Goal: Transaction & Acquisition: Purchase product/service

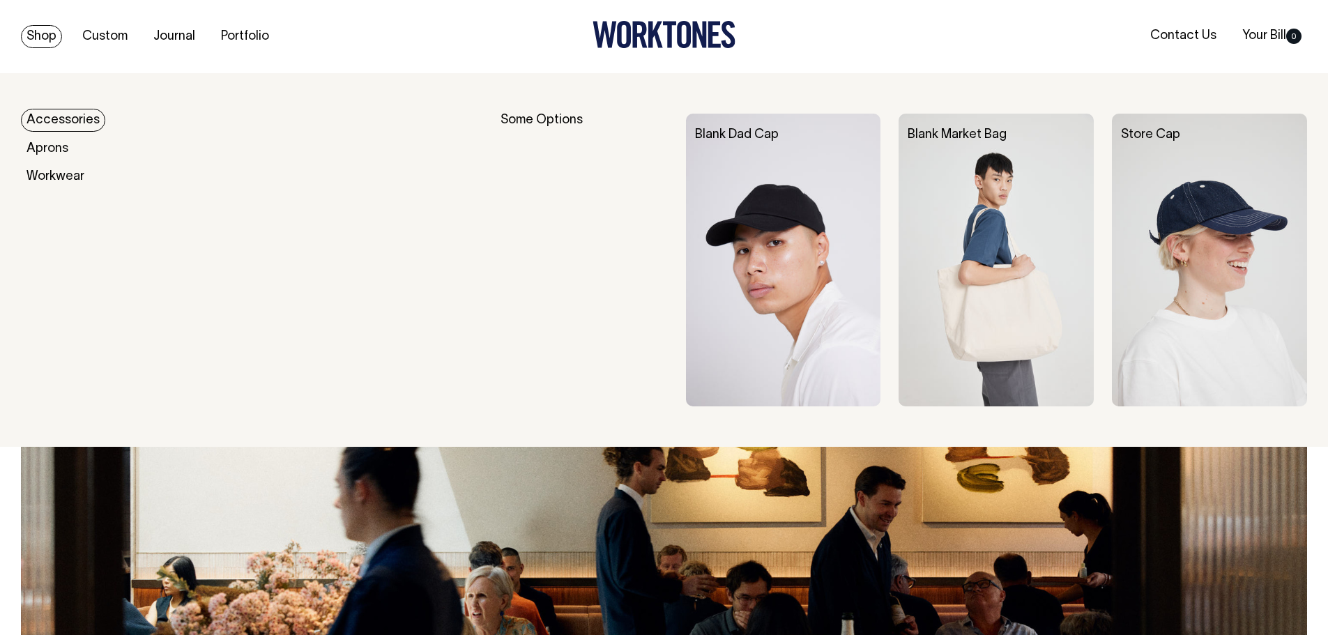
click at [43, 31] on link "Shop" at bounding box center [41, 36] width 41 height 23
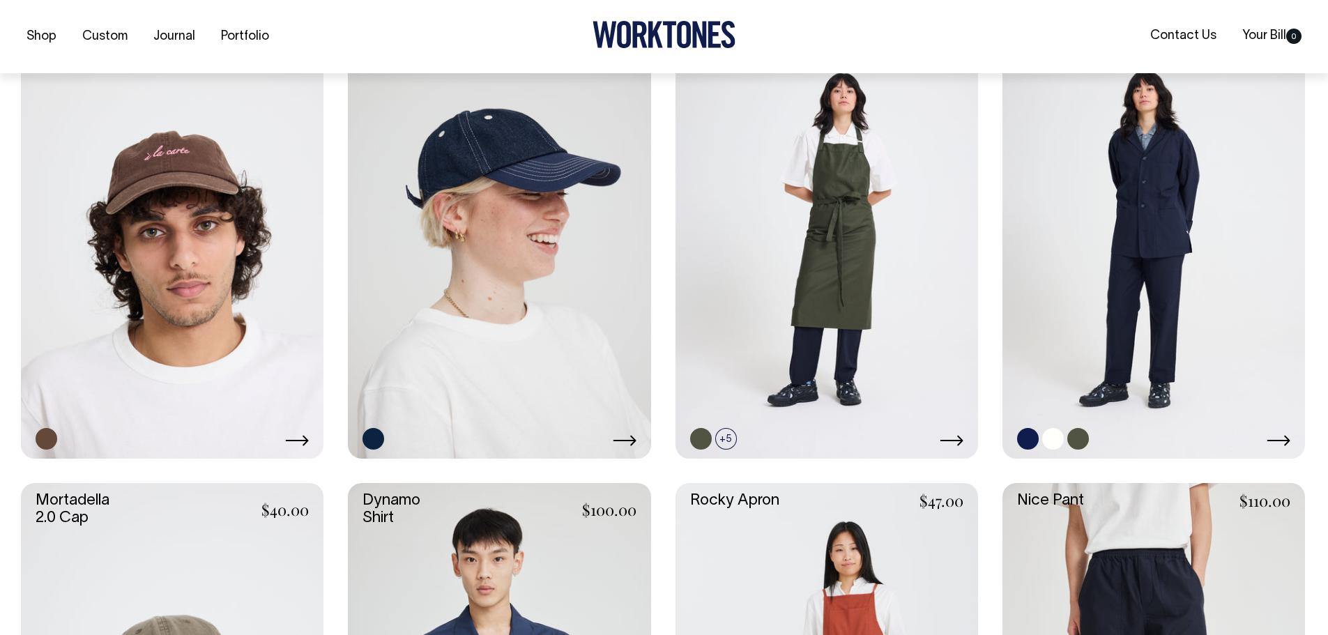
scroll to position [886, 0]
click at [1157, 142] on link at bounding box center [1154, 231] width 303 height 454
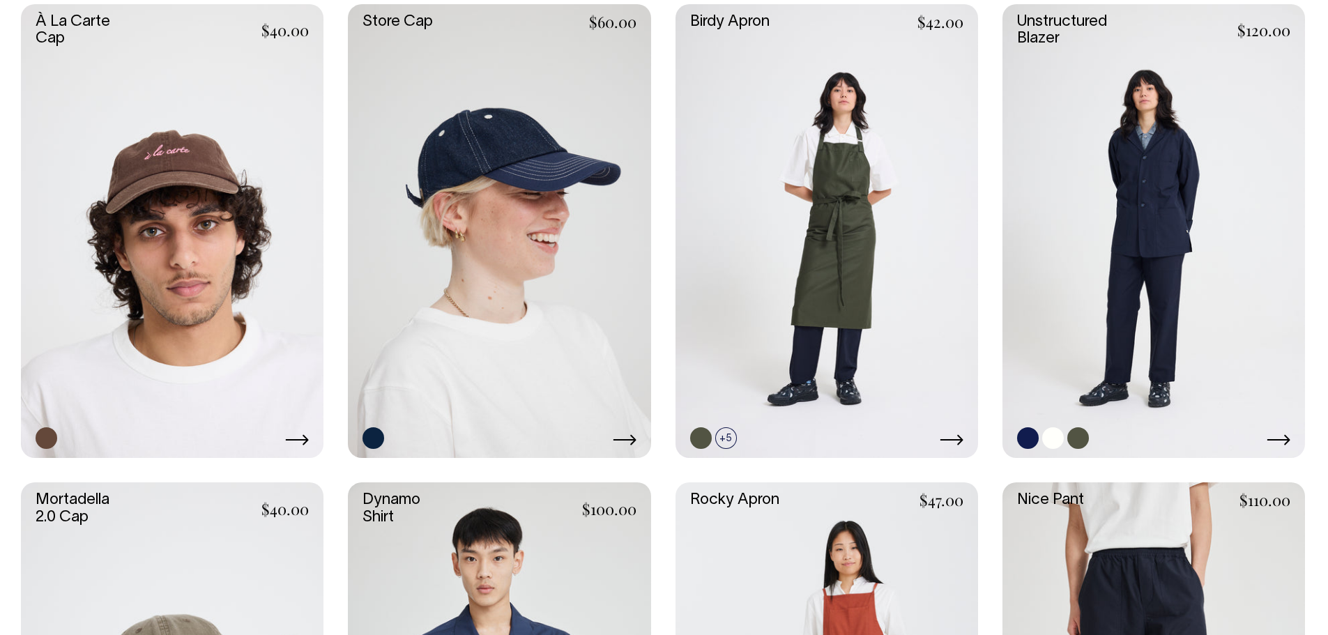
click at [1174, 244] on link at bounding box center [1154, 231] width 303 height 454
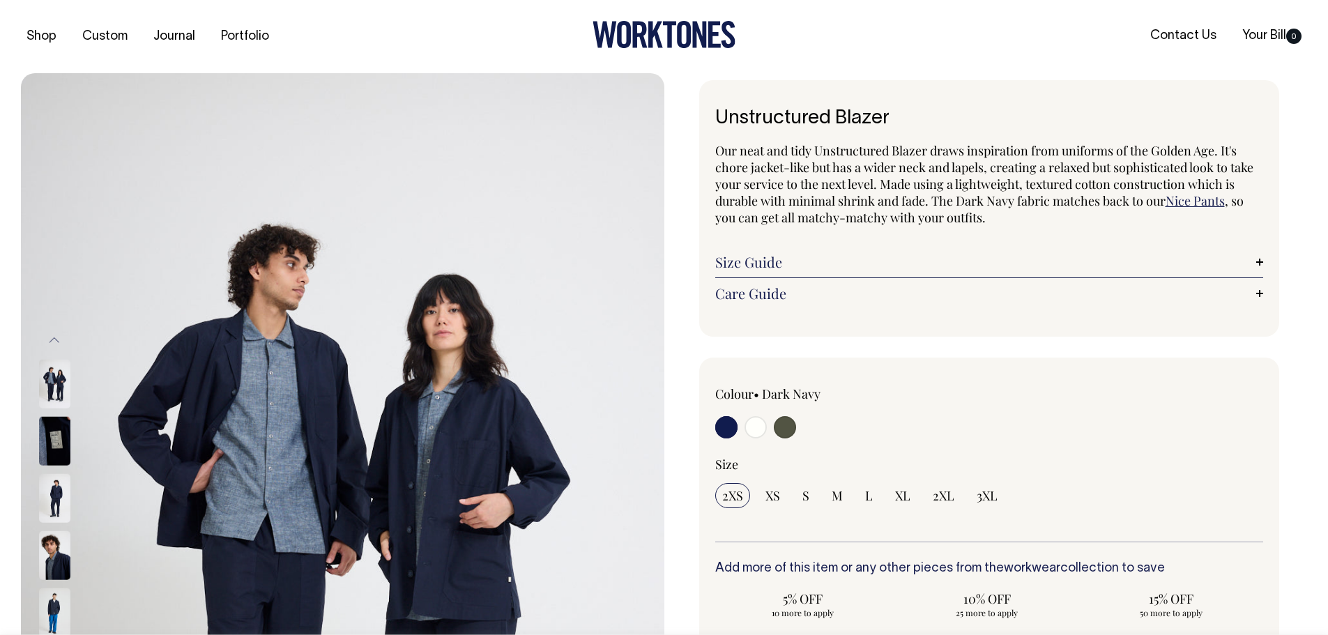
click at [787, 428] on input "radio" at bounding box center [785, 427] width 22 height 22
radio input "true"
select select "Olive"
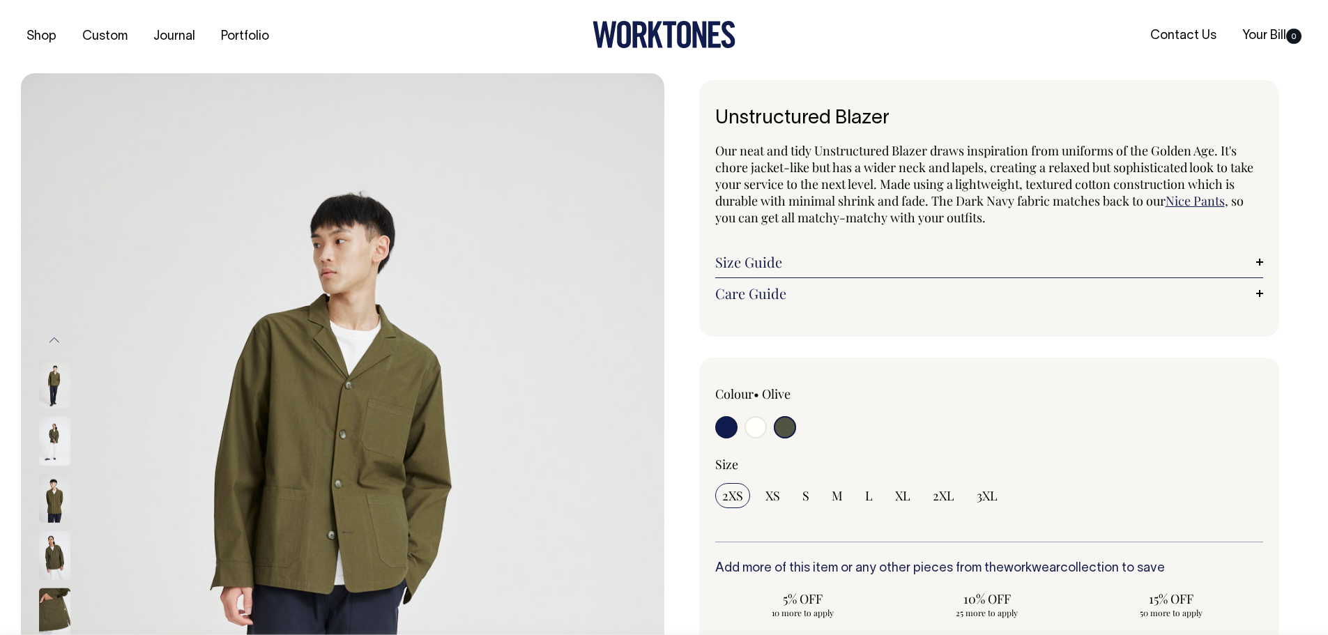
click at [754, 431] on input "radio" at bounding box center [756, 427] width 22 height 22
radio input "true"
select select "Off-White"
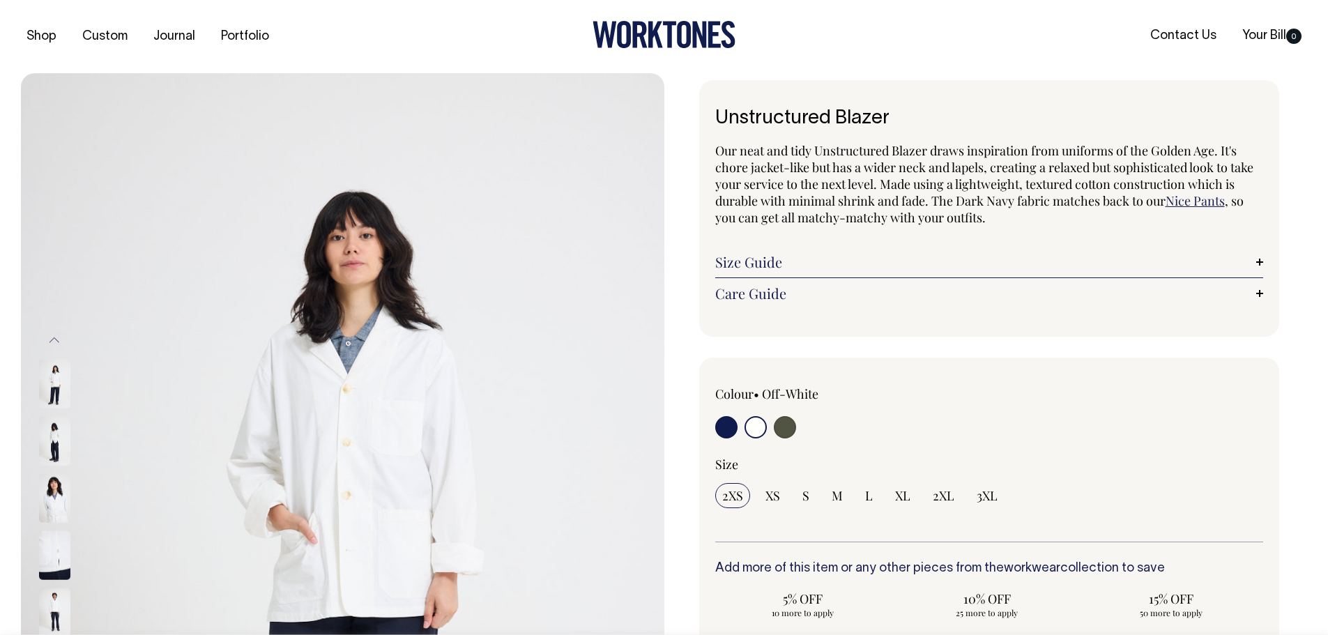
click at [715, 430] on label at bounding box center [726, 429] width 22 height 26
click at [715, 430] on input "radio" at bounding box center [726, 427] width 22 height 22
radio input "true"
select select "Dark Navy"
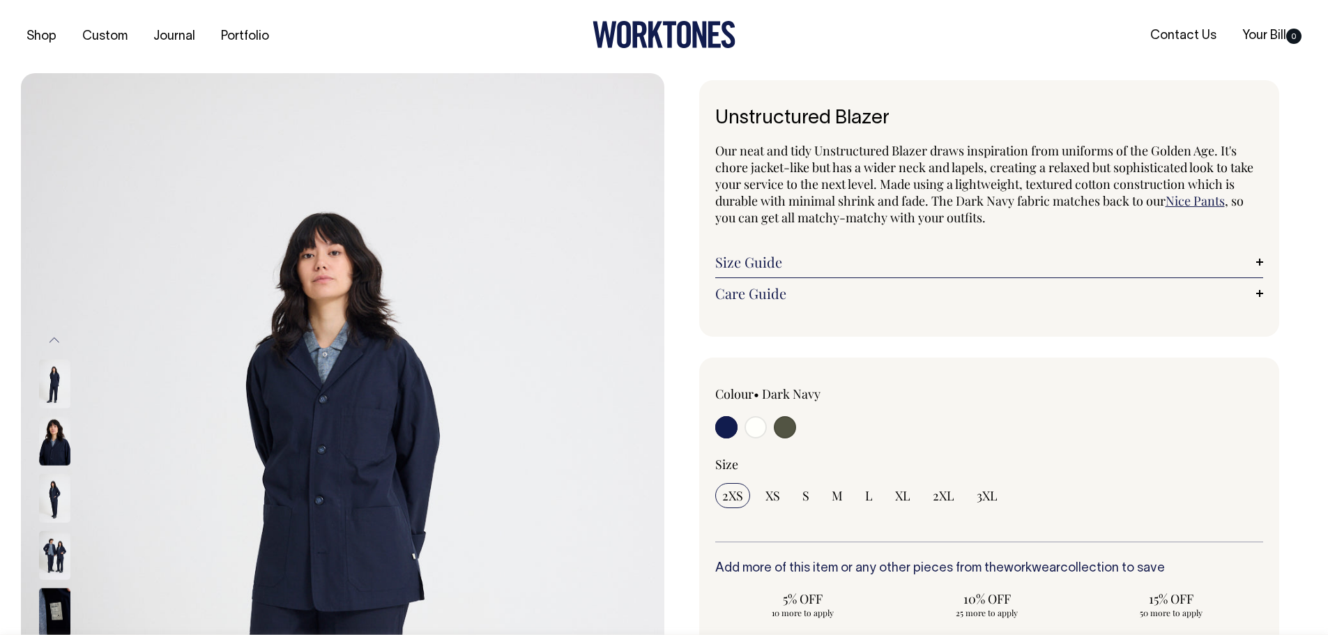
click at [756, 433] on input "radio" at bounding box center [756, 427] width 22 height 22
radio input "true"
select select "Off-White"
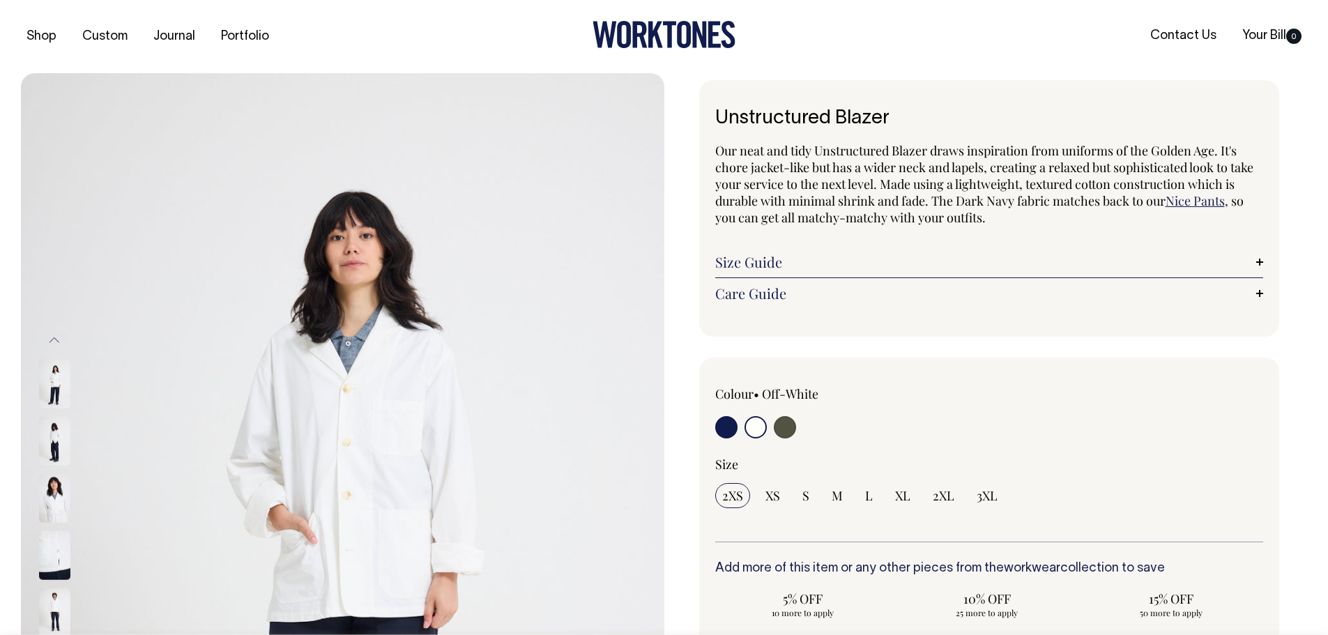
click at [791, 432] on input "radio" at bounding box center [785, 427] width 22 height 22
radio input "true"
select select "Olive"
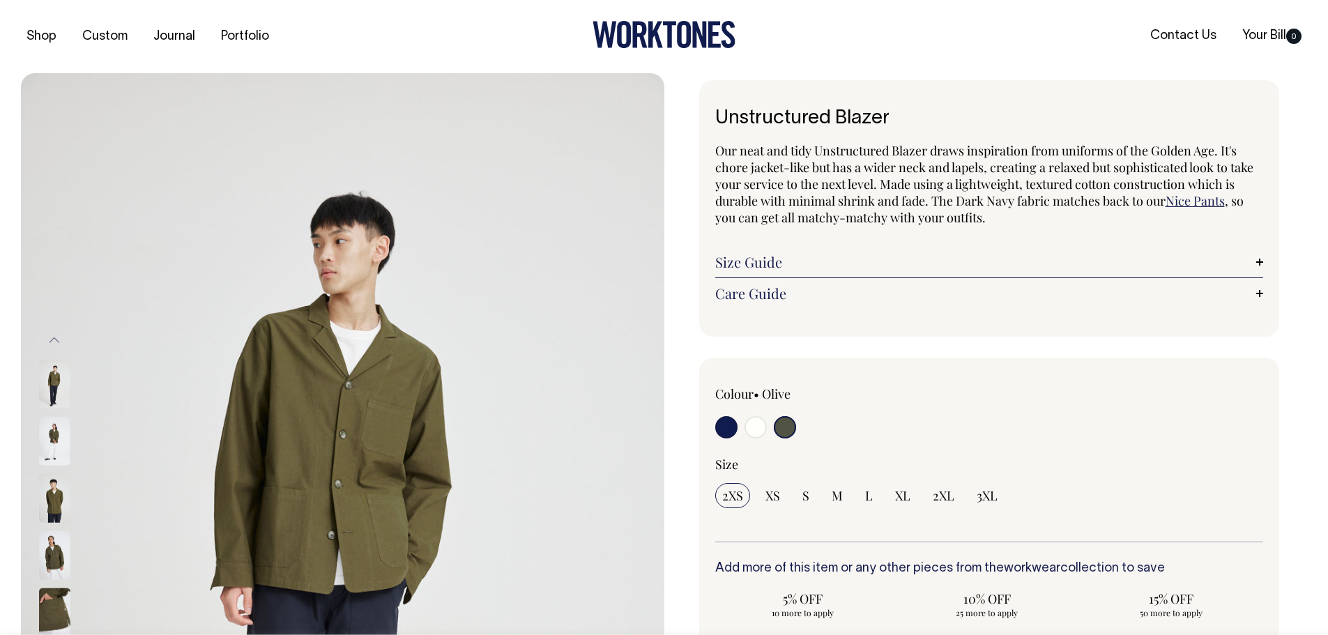
click at [723, 433] on input "radio" at bounding box center [726, 427] width 22 height 22
radio input "true"
select select "Dark Navy"
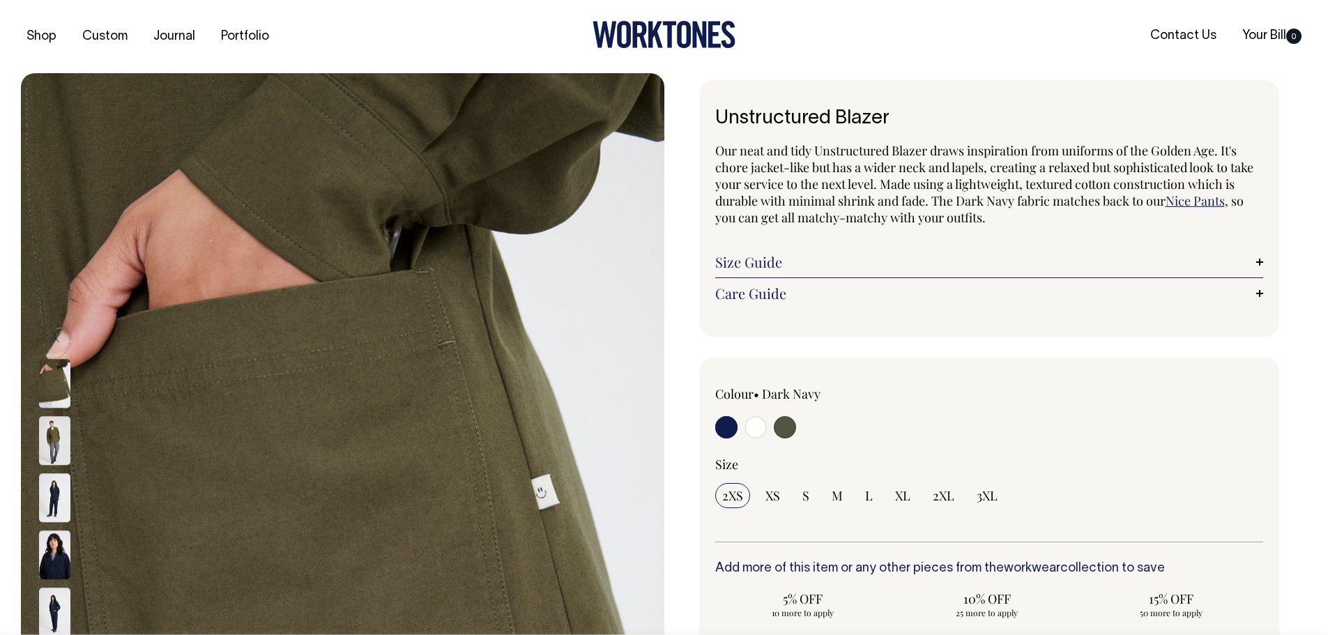
click at [1259, 301] on link "Care Guide" at bounding box center [989, 293] width 549 height 17
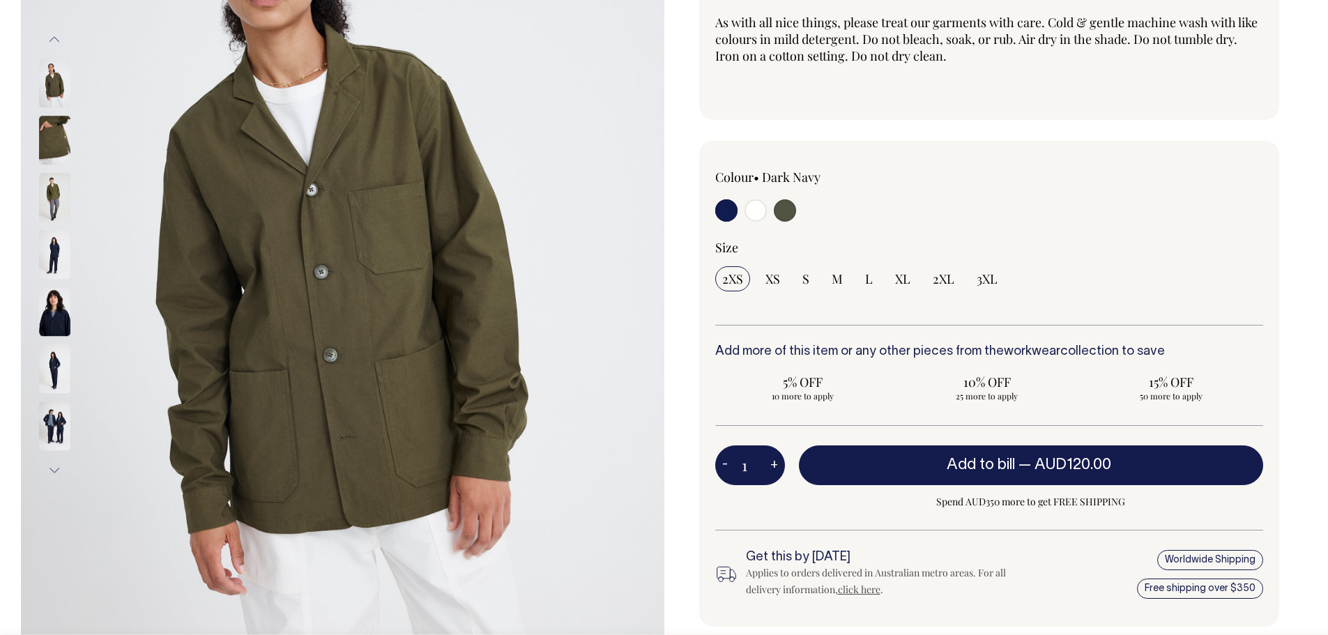
scroll to position [326, 0]
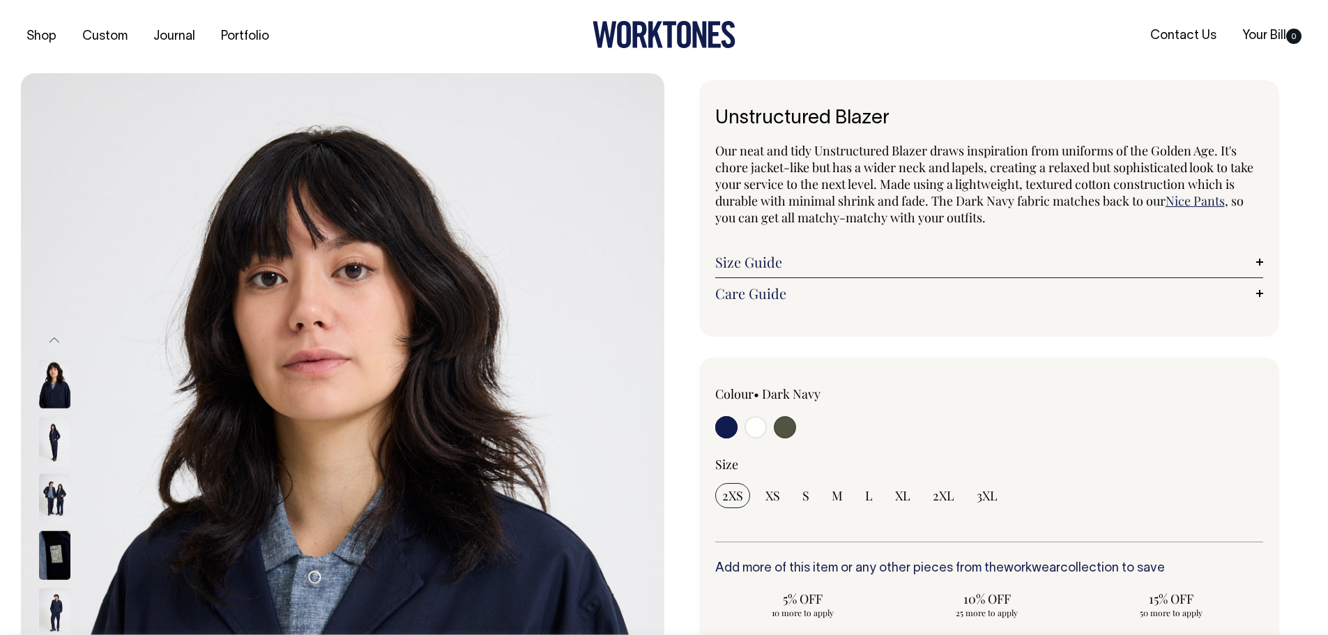
click at [784, 427] on input "radio" at bounding box center [785, 427] width 22 height 22
radio input "true"
select select "Olive"
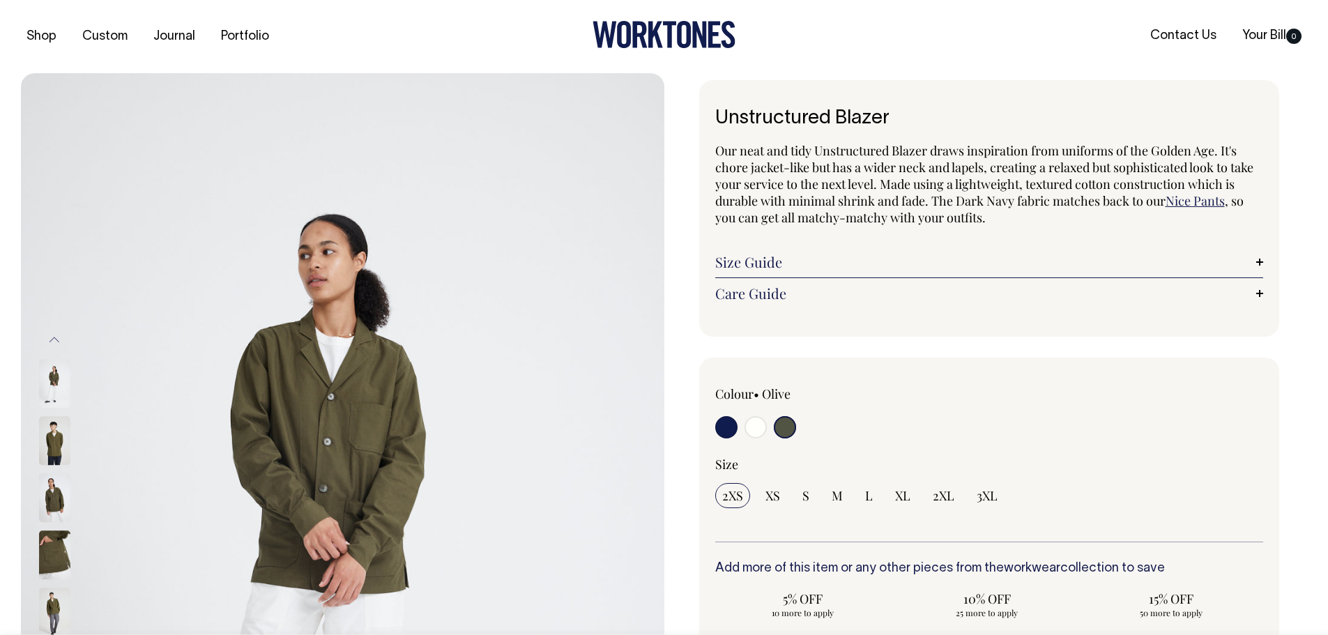
click at [784, 420] on input "radio" at bounding box center [785, 427] width 22 height 22
click at [735, 423] on input "radio" at bounding box center [726, 427] width 22 height 22
radio input "true"
select select "Dark Navy"
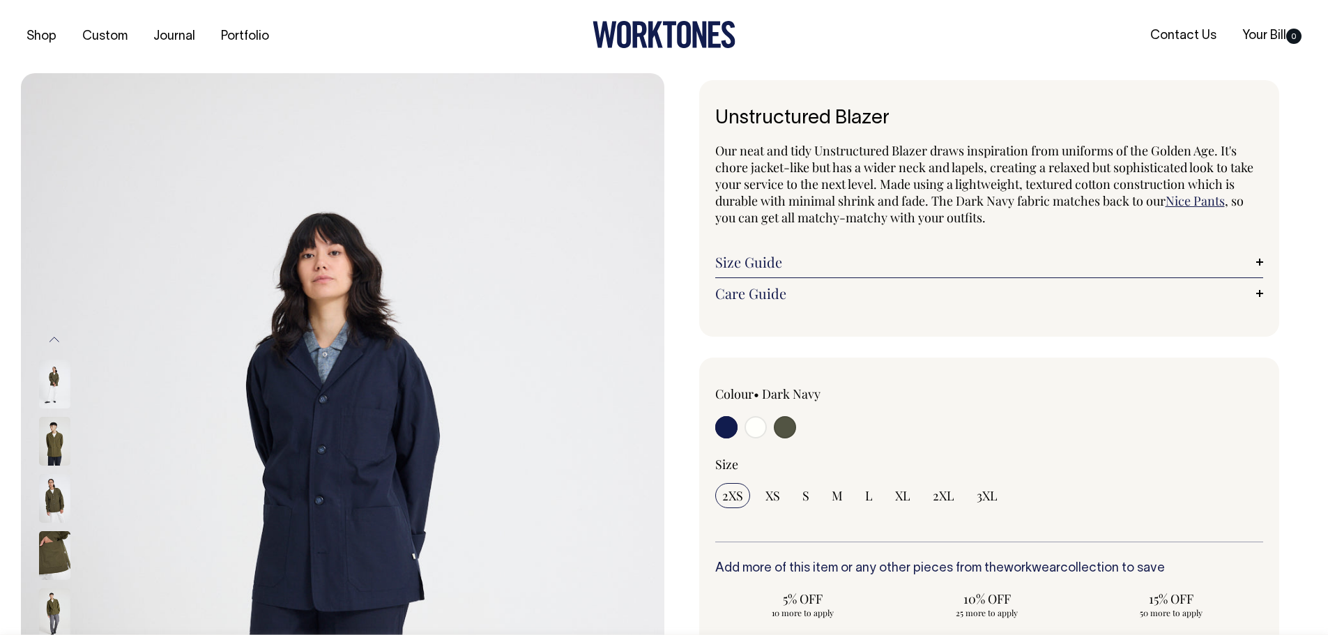
click at [722, 426] on input "radio" at bounding box center [726, 427] width 22 height 22
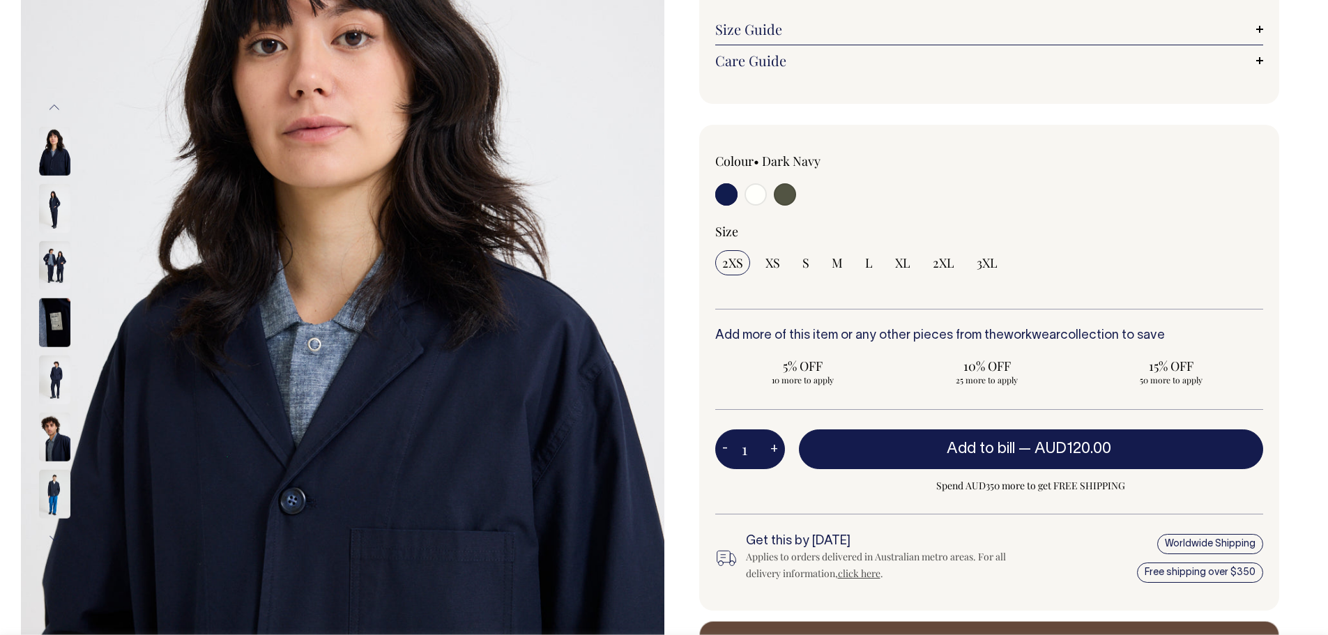
scroll to position [234, 0]
click at [752, 198] on input "radio" at bounding box center [756, 194] width 22 height 22
radio input "true"
select select "Off-White"
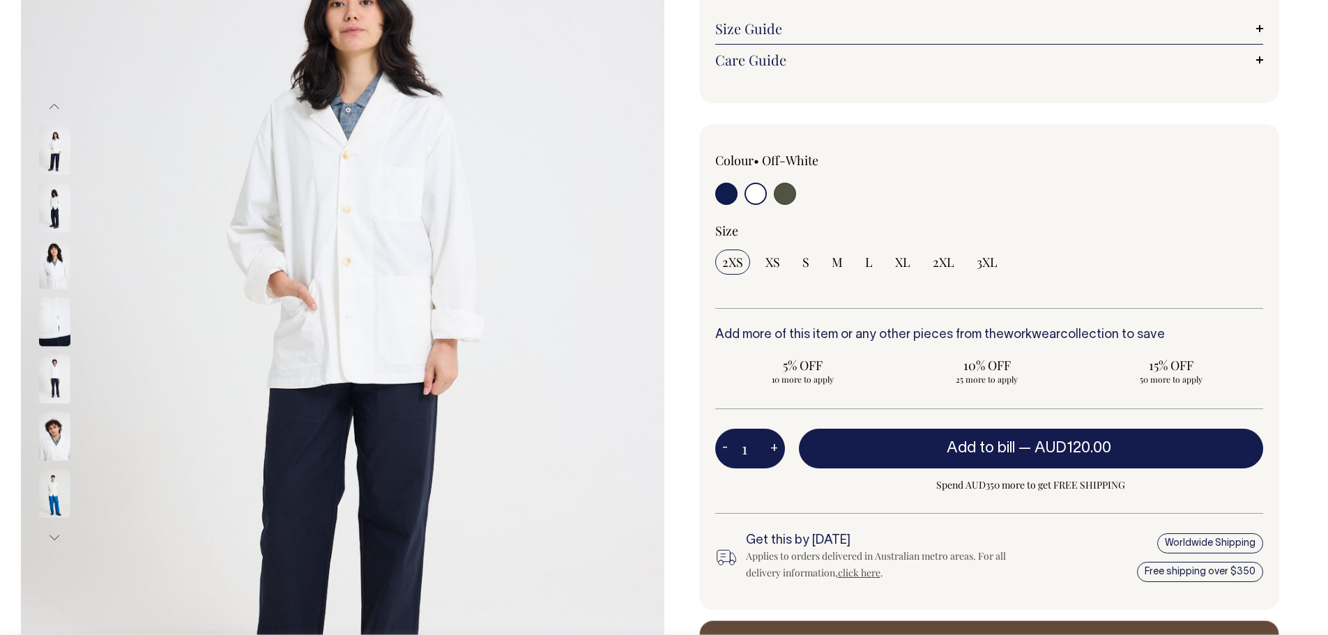
click at [782, 199] on input "radio" at bounding box center [785, 194] width 22 height 22
radio input "true"
select select "Olive"
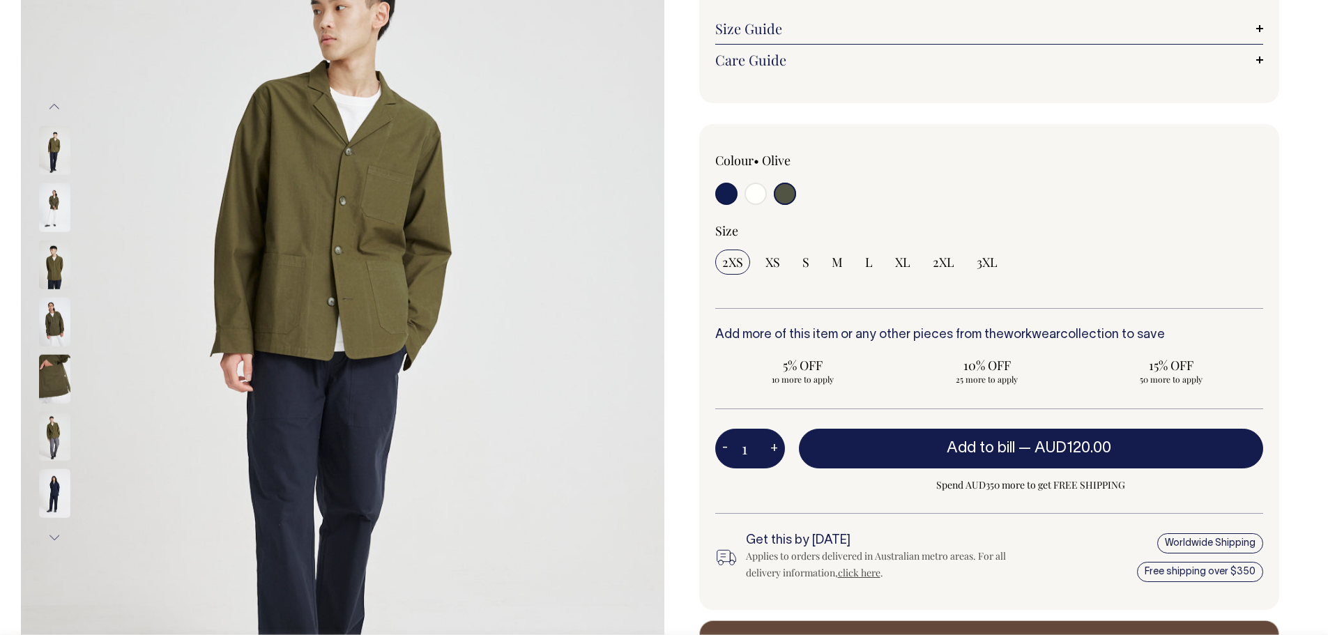
click at [754, 197] on input "radio" at bounding box center [756, 194] width 22 height 22
radio input "true"
select select "Off-White"
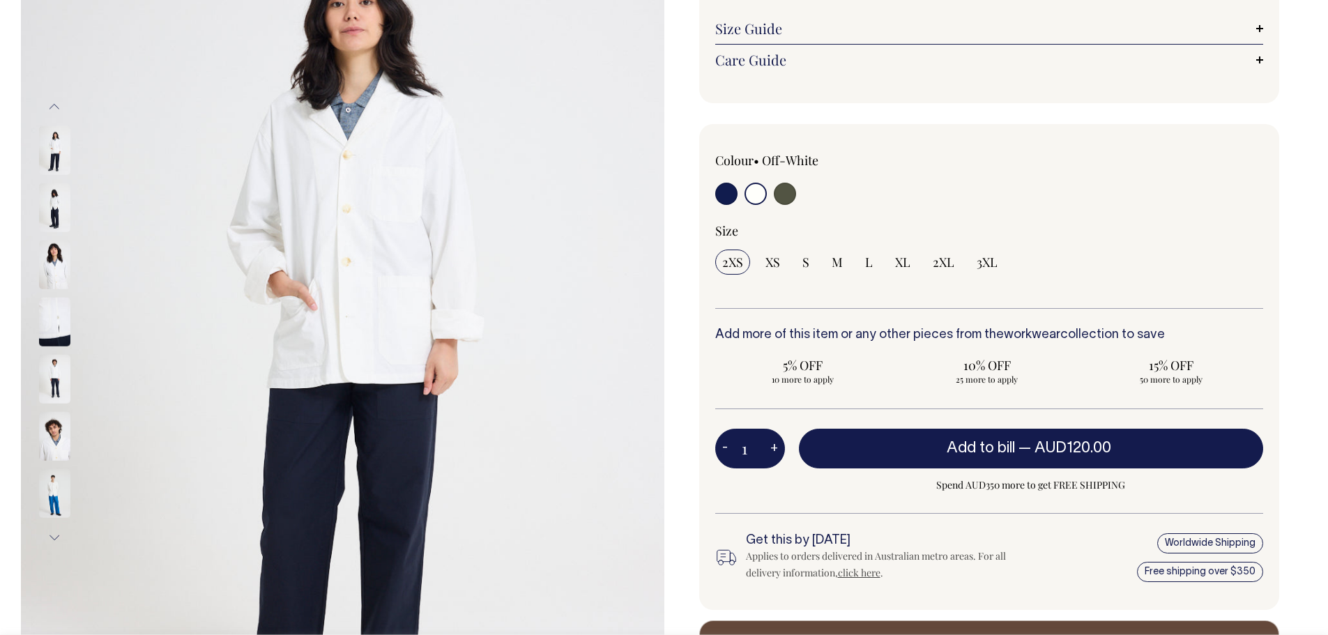
click at [724, 197] on input "radio" at bounding box center [726, 194] width 22 height 22
radio input "true"
select select "Dark Navy"
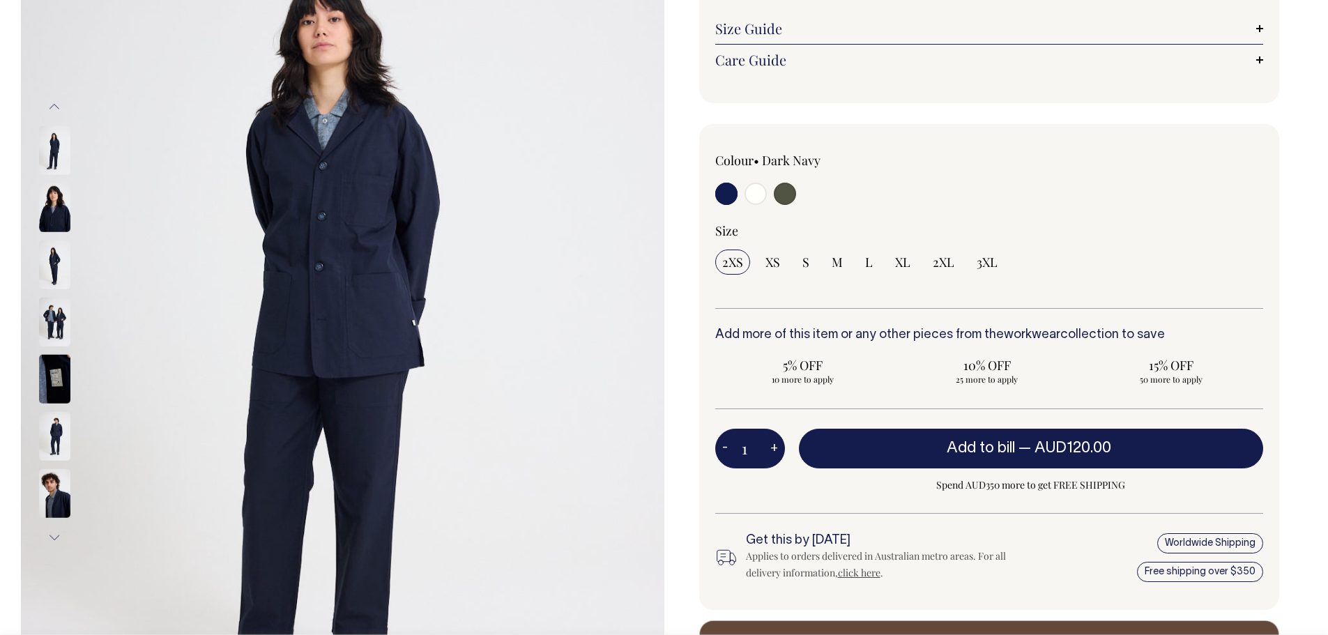
click at [758, 195] on input "radio" at bounding box center [756, 194] width 22 height 22
radio input "true"
select select "Off-White"
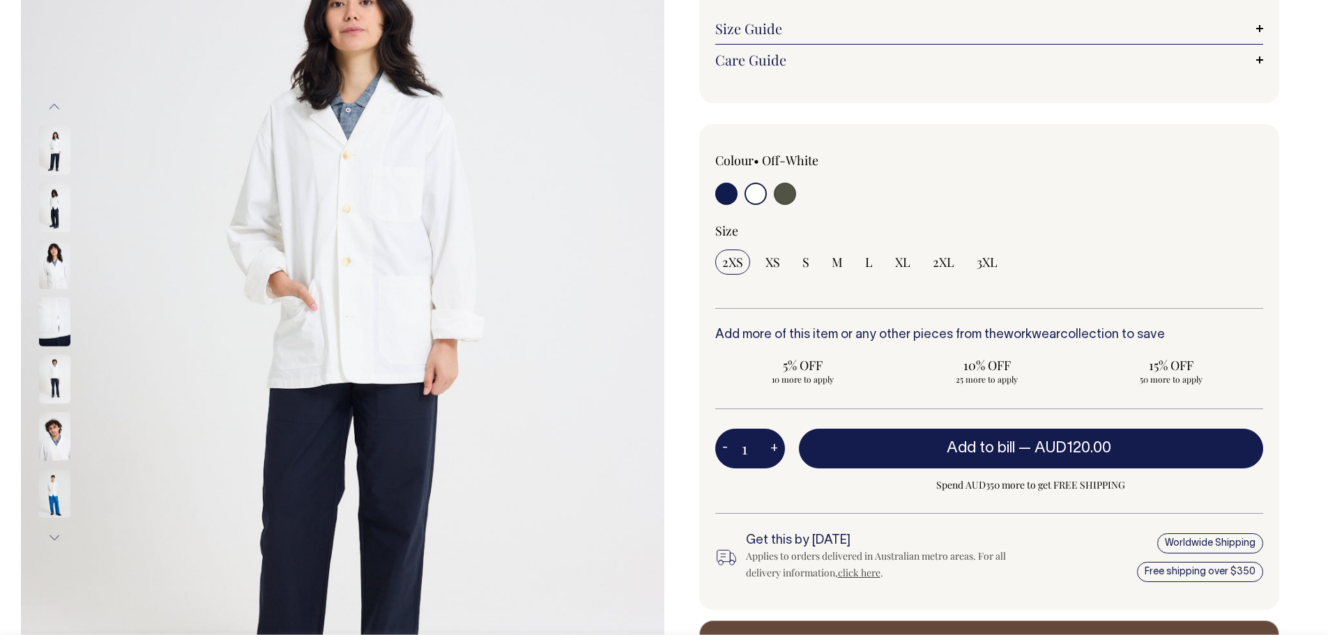
click at [809, 196] on div at bounding box center [825, 196] width 220 height 26
click at [791, 197] on input "radio" at bounding box center [785, 194] width 22 height 22
radio input "true"
select select "Olive"
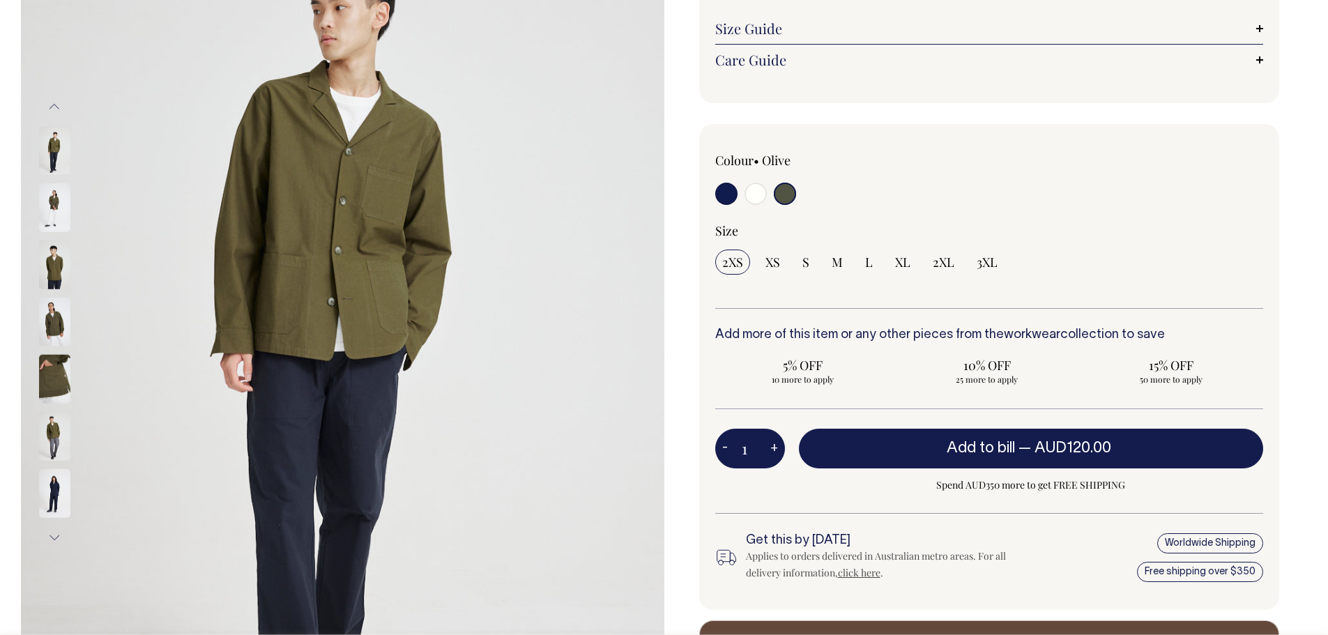
click at [753, 197] on input "radio" at bounding box center [756, 194] width 22 height 22
radio input "true"
select select "Off-White"
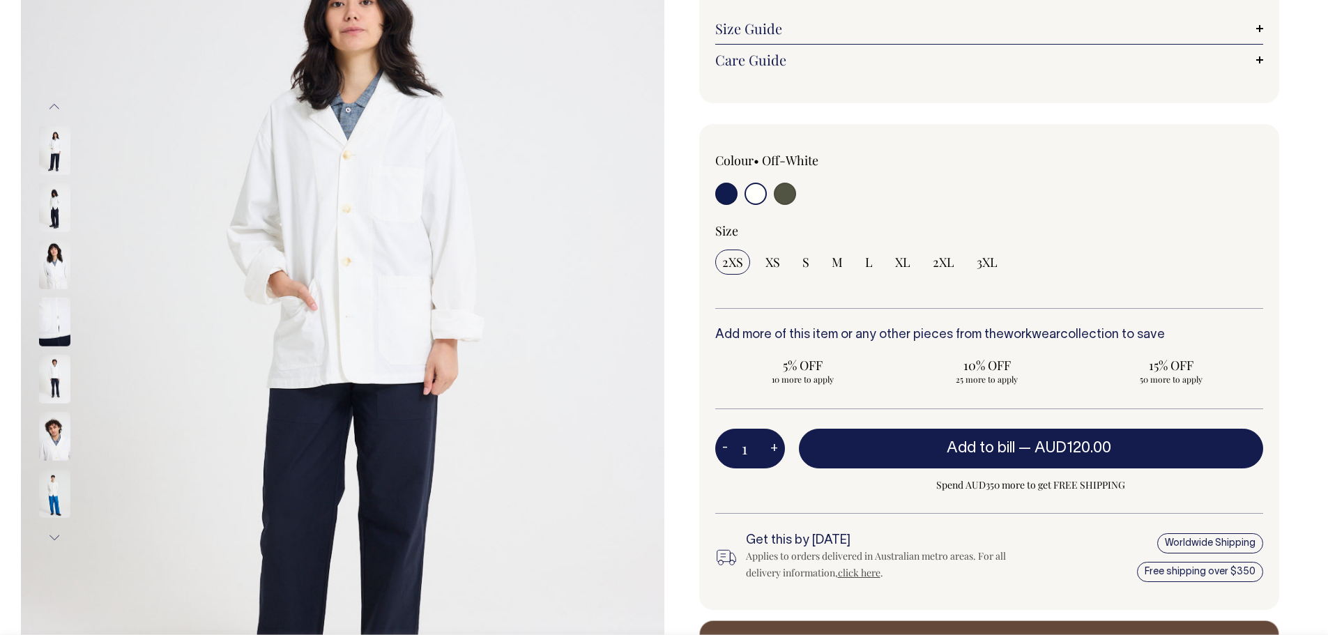
click at [722, 199] on input "radio" at bounding box center [726, 194] width 22 height 22
radio input "true"
select select "Dark Navy"
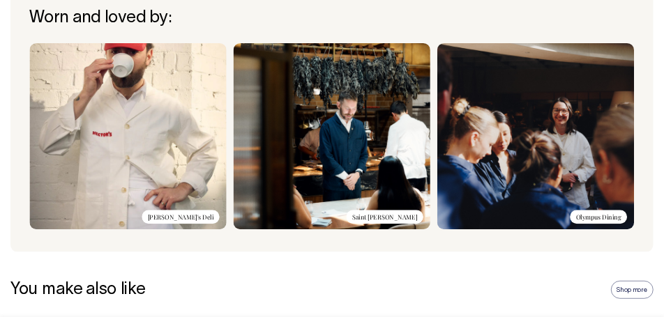
scroll to position [1110, 0]
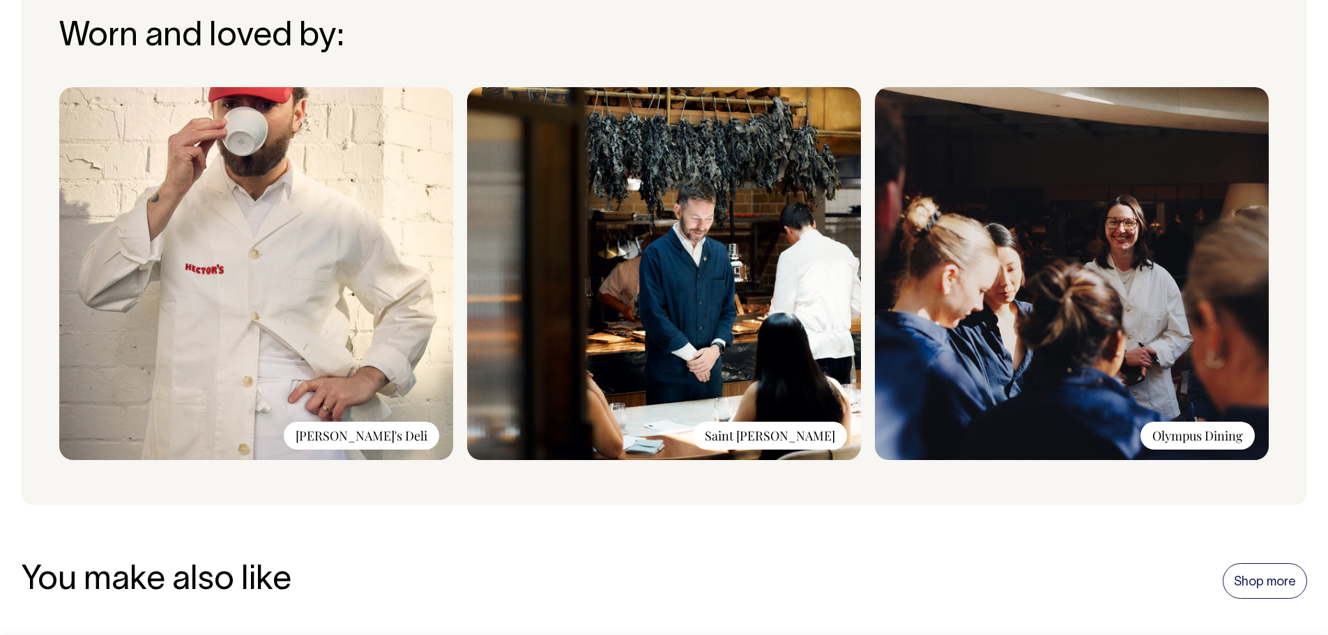
click at [715, 278] on img at bounding box center [664, 273] width 394 height 373
click at [692, 307] on img at bounding box center [664, 273] width 394 height 373
drag, startPoint x: 692, startPoint y: 307, endPoint x: 701, endPoint y: 317, distance: 13.8
click at [692, 308] on img at bounding box center [664, 273] width 394 height 373
click at [809, 417] on img at bounding box center [664, 273] width 394 height 373
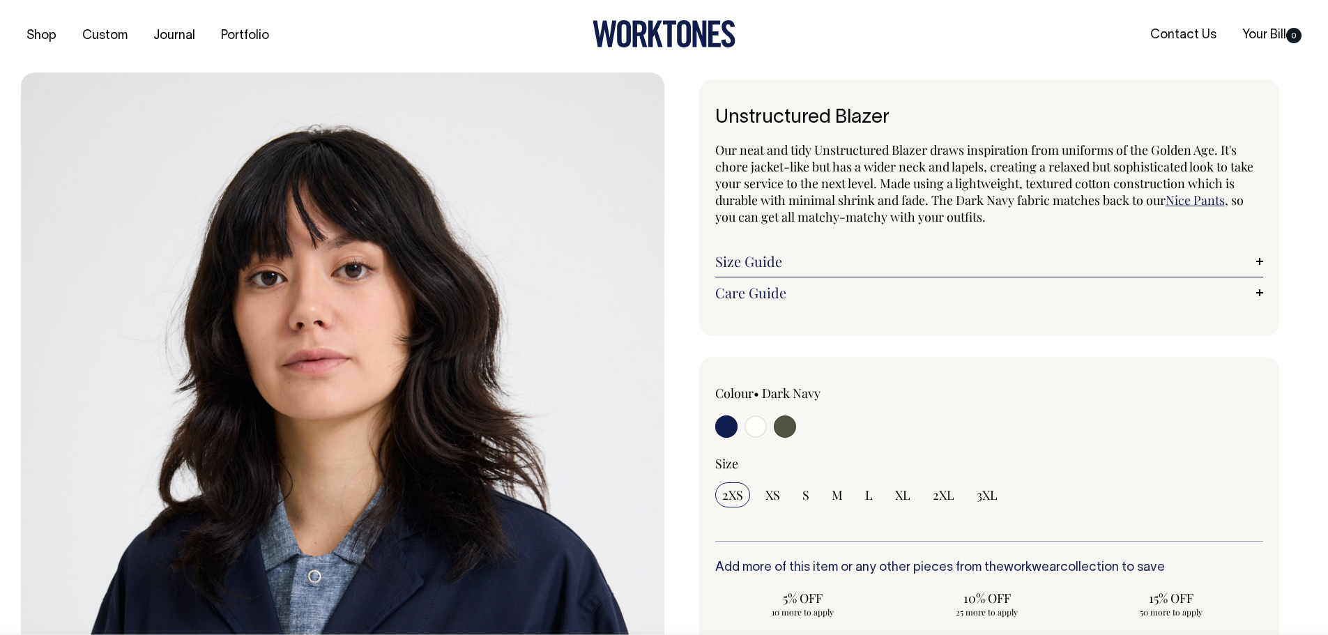
scroll to position [0, 0]
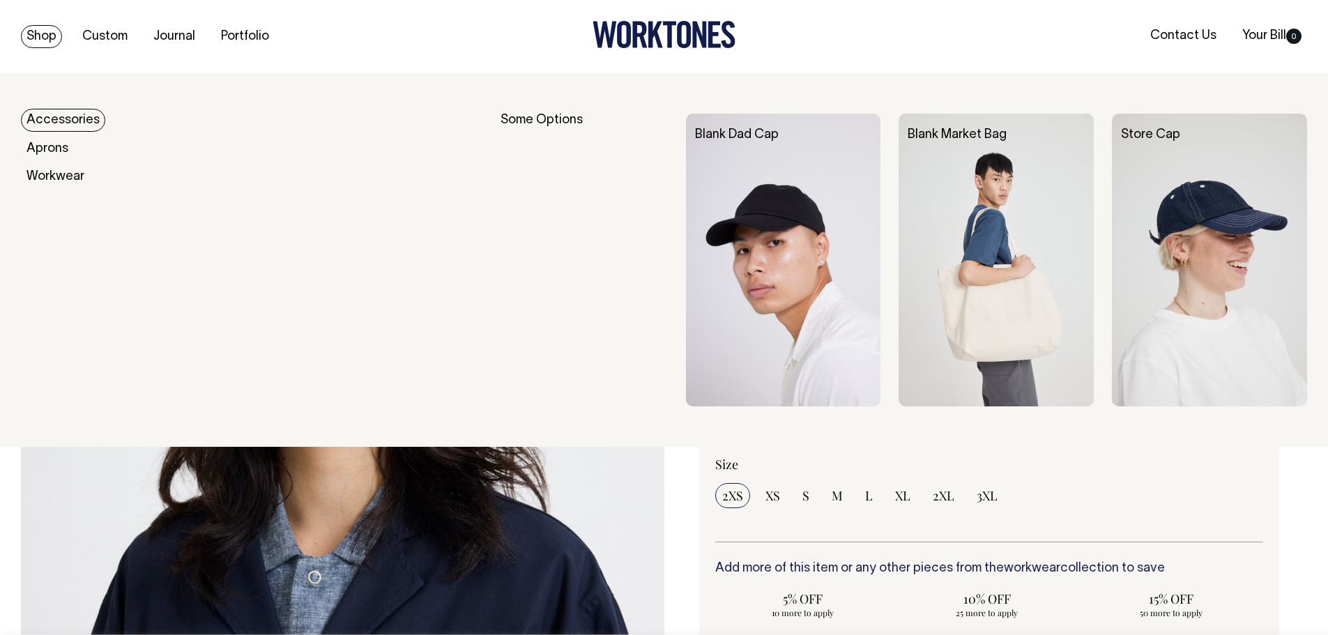
click at [38, 31] on link "Shop" at bounding box center [41, 36] width 41 height 23
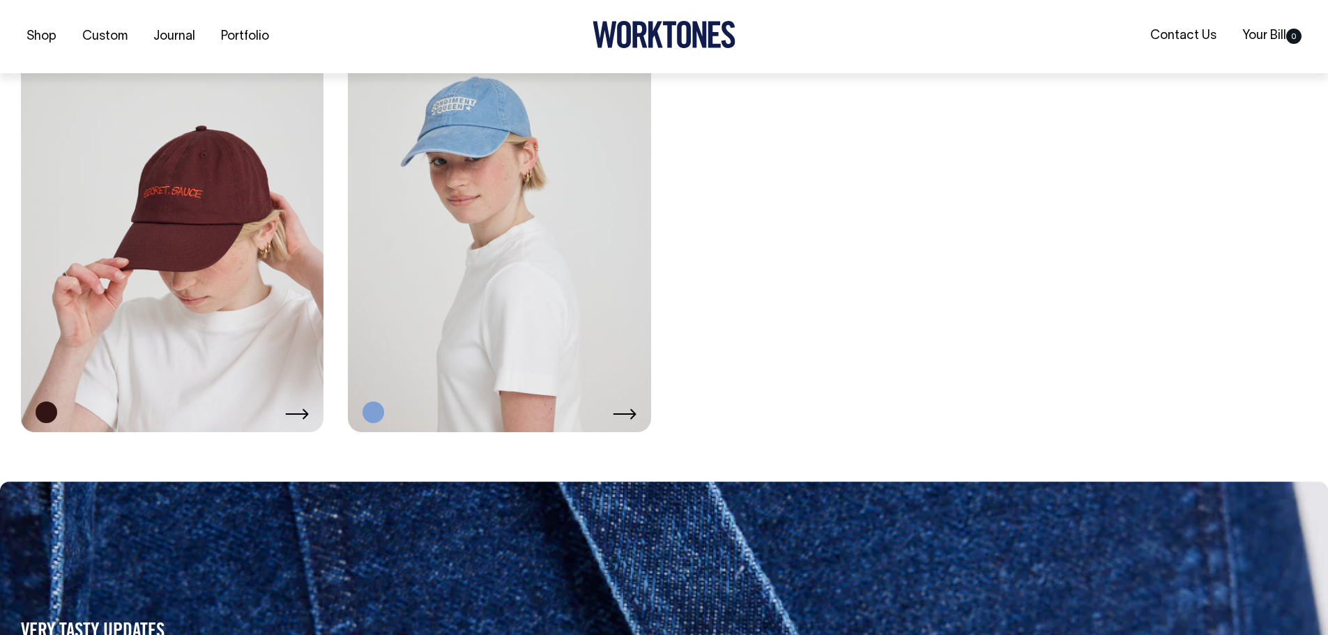
scroll to position [3306, 0]
